Goal: Information Seeking & Learning: Find specific fact

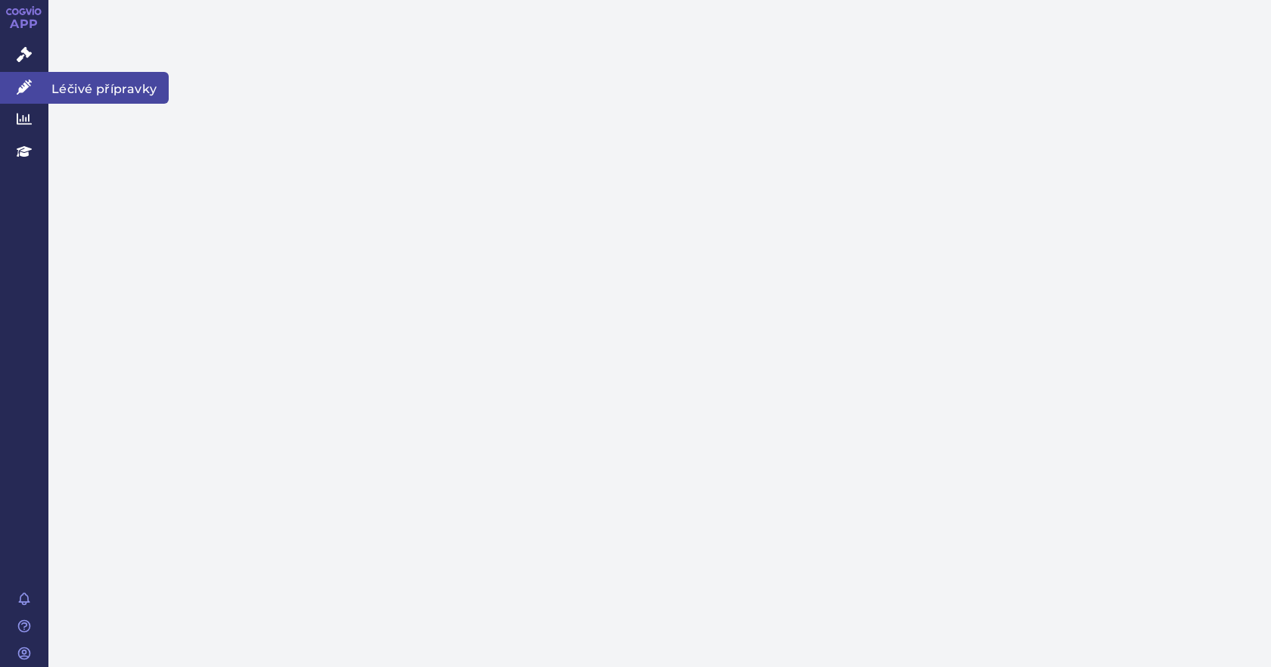
click at [31, 91] on icon at bounding box center [24, 86] width 15 height 15
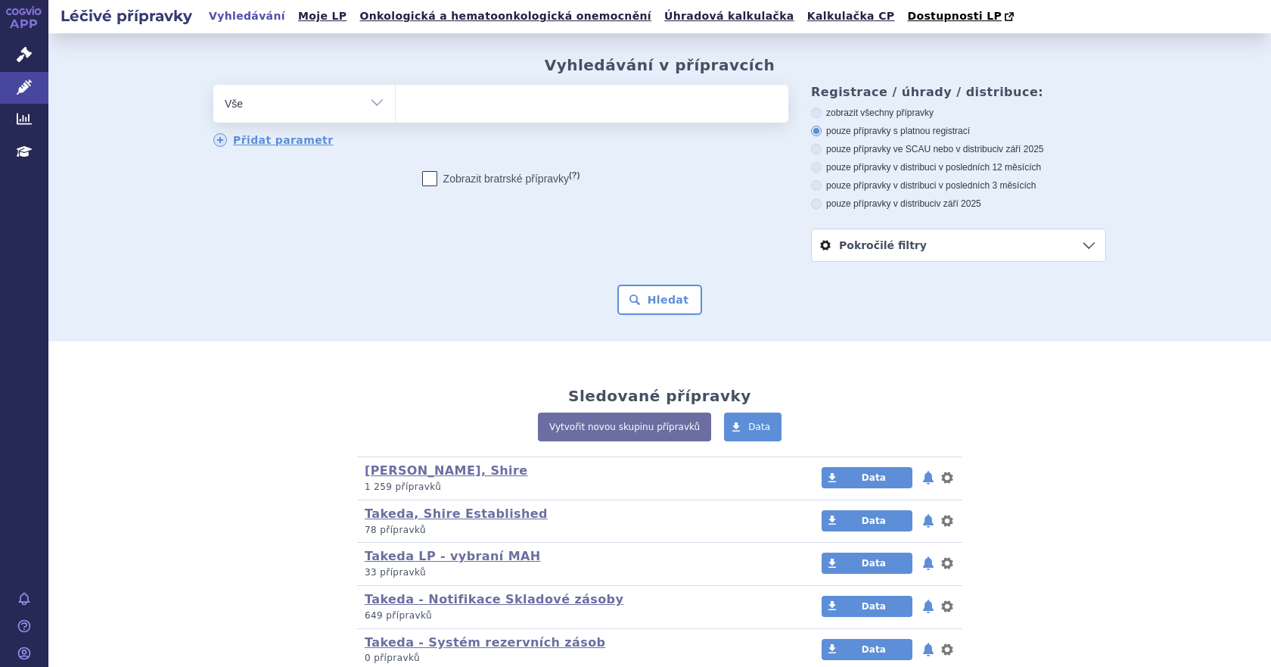
click at [416, 102] on ul at bounding box center [592, 101] width 393 height 32
click at [396, 102] on select at bounding box center [395, 103] width 1 height 38
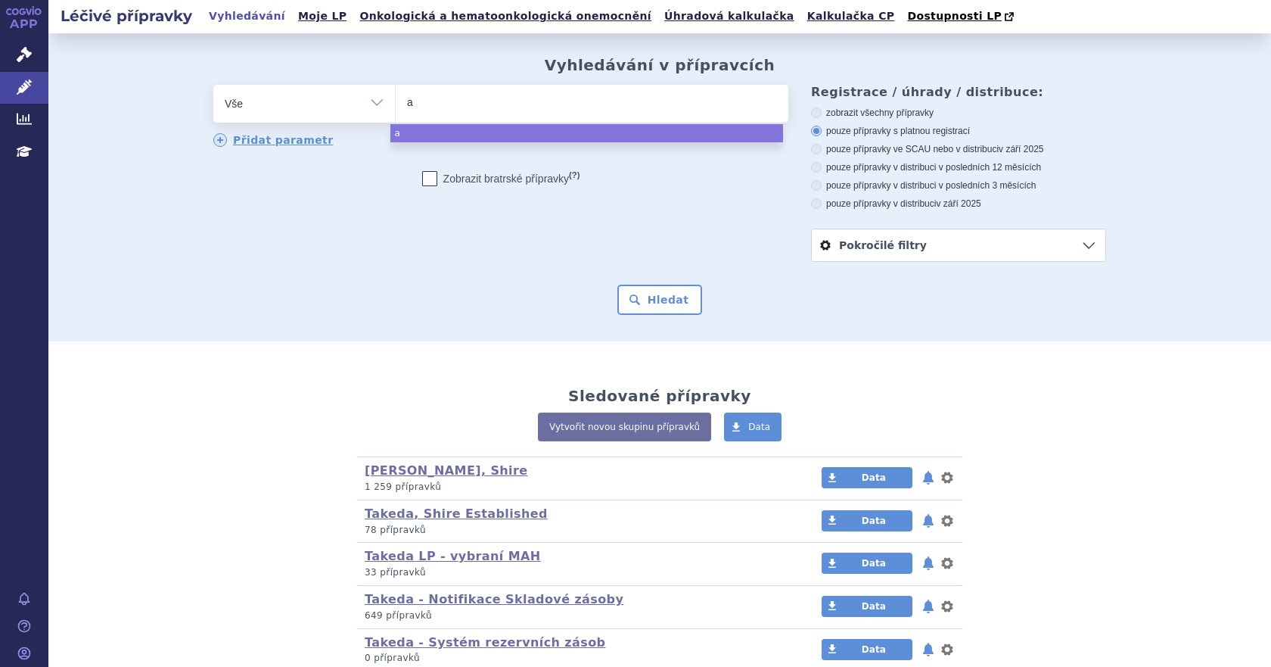
type input "ad"
type input "ady"
type input "adyno"
type input "adynovi"
select select "adynovi"
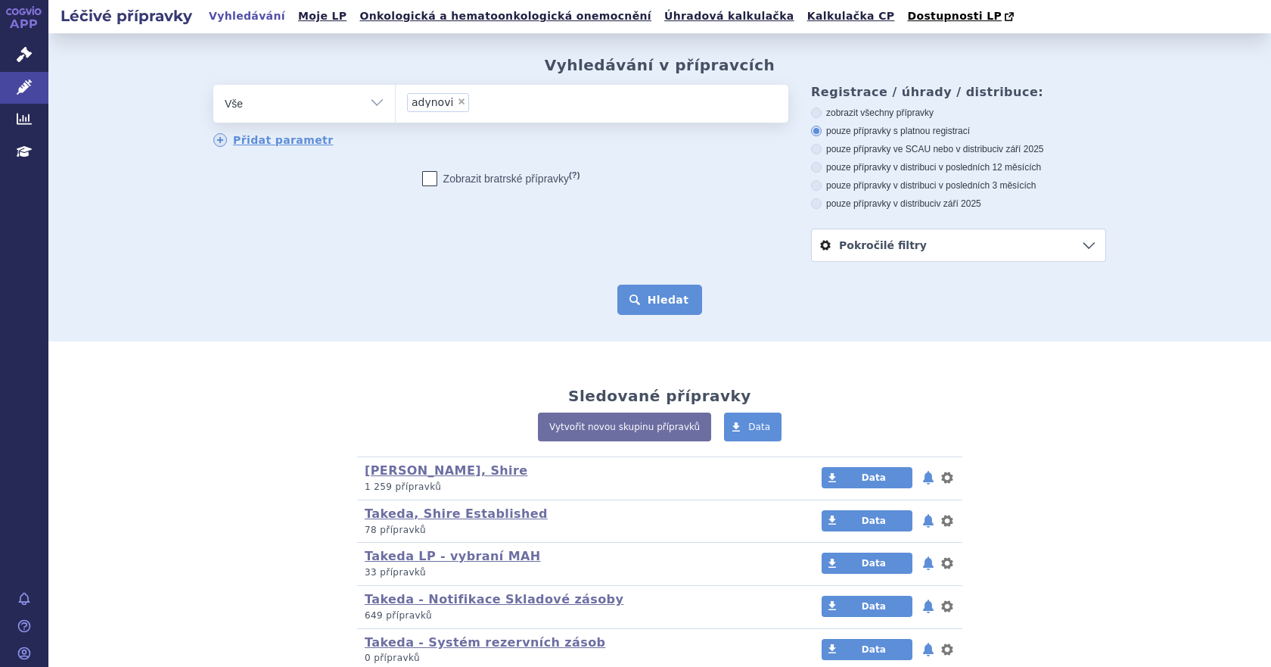
click at [625, 297] on button "Hledat" at bounding box center [659, 299] width 85 height 30
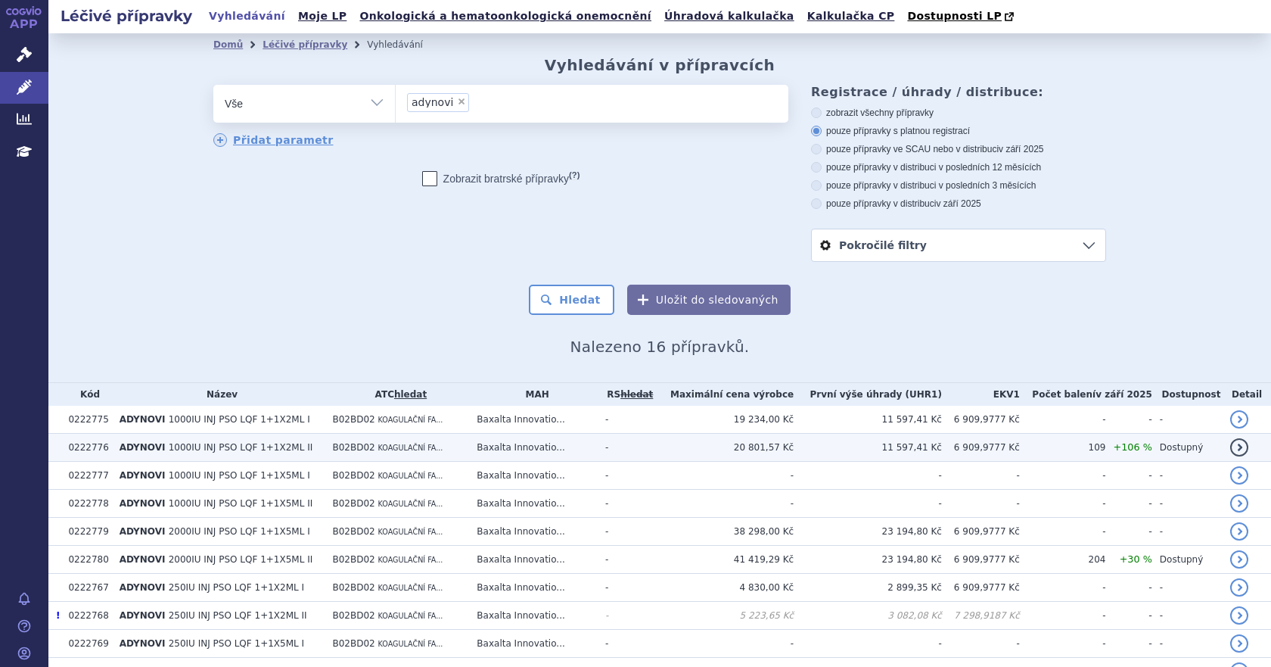
click at [462, 449] on td "B02BD02 KOAGULAČNÍ FA..." at bounding box center [397, 448] width 145 height 28
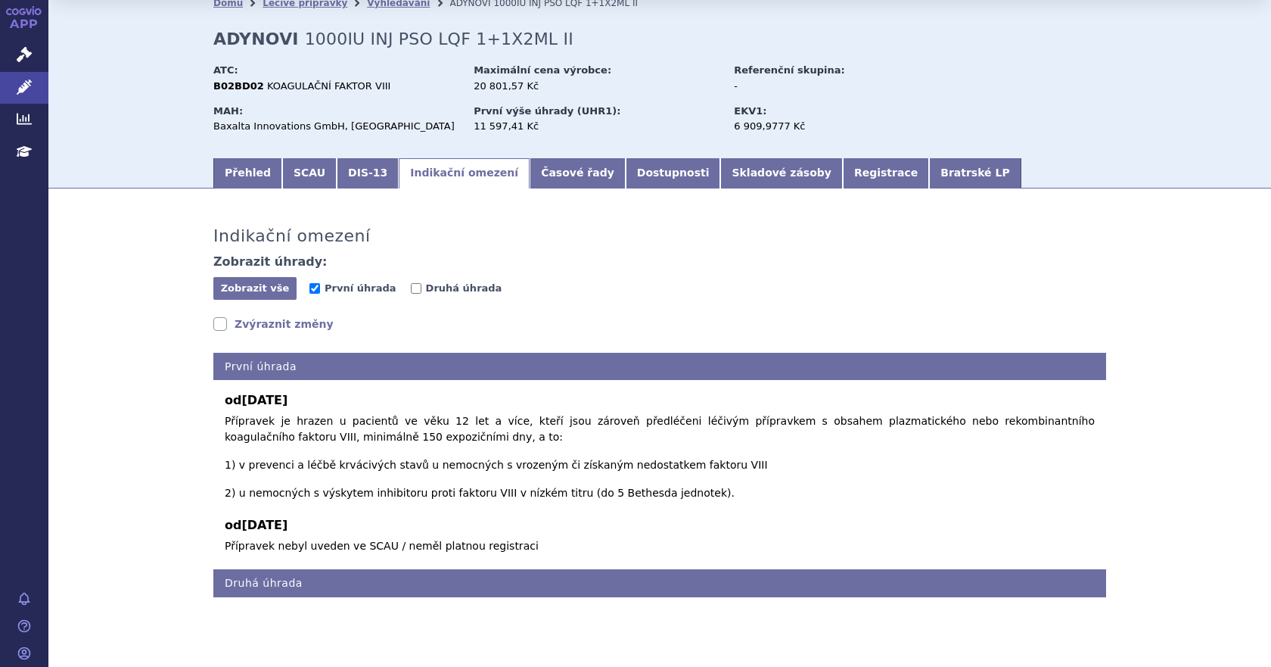
scroll to position [42, 0]
click at [242, 171] on link "Přehled" at bounding box center [247, 173] width 69 height 30
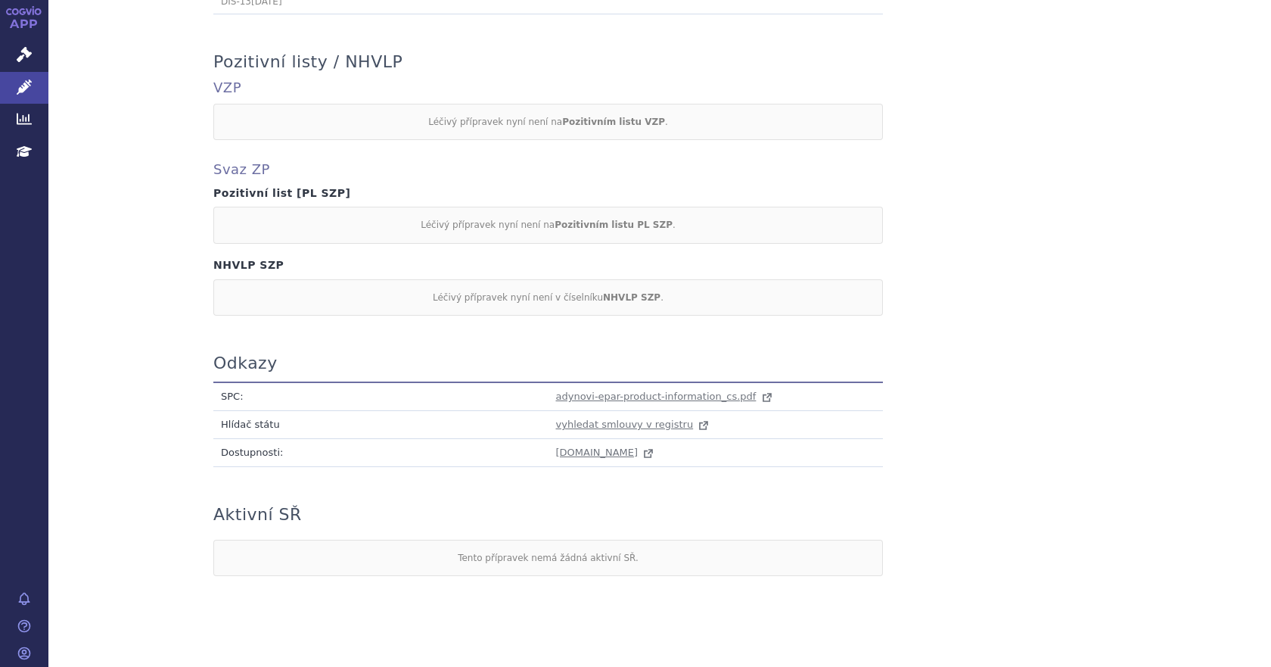
scroll to position [1254, 0]
click at [610, 386] on span "adynovi-epar-product-information_cs.pdf" at bounding box center [656, 391] width 201 height 11
